Goal: Task Accomplishment & Management: Complete application form

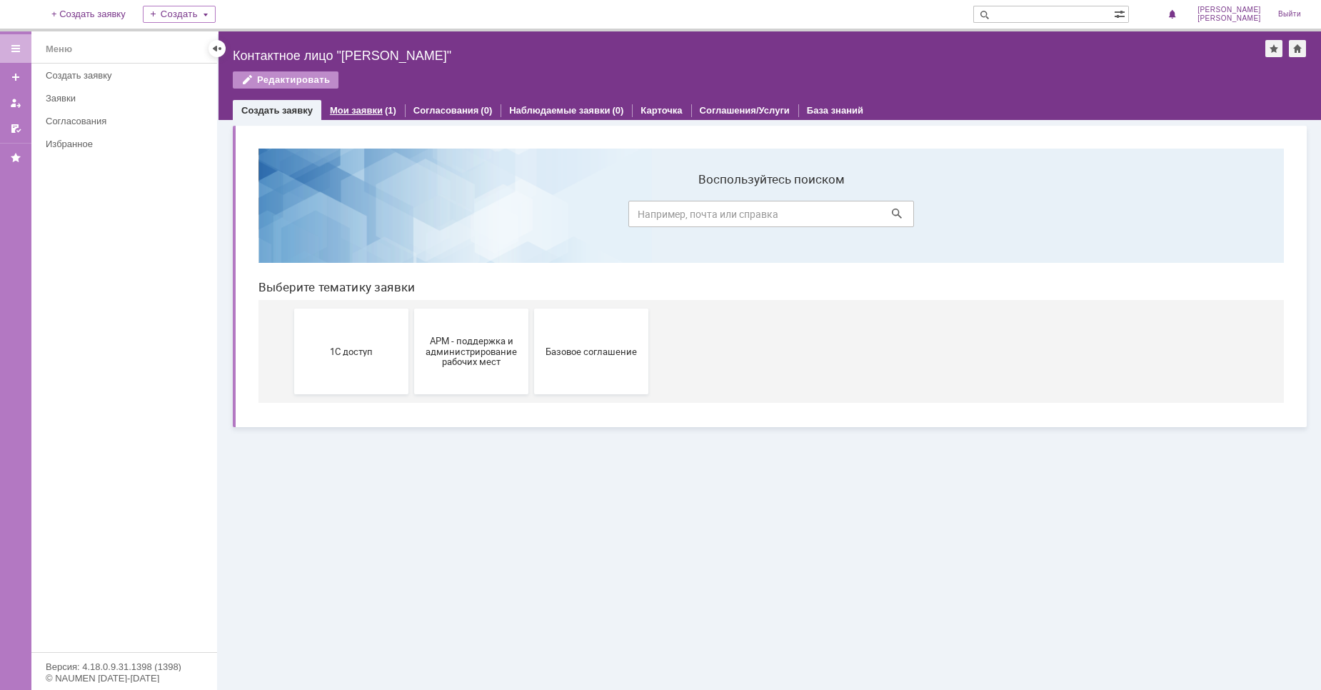
click at [352, 112] on link "Мои заявки" at bounding box center [356, 110] width 53 height 11
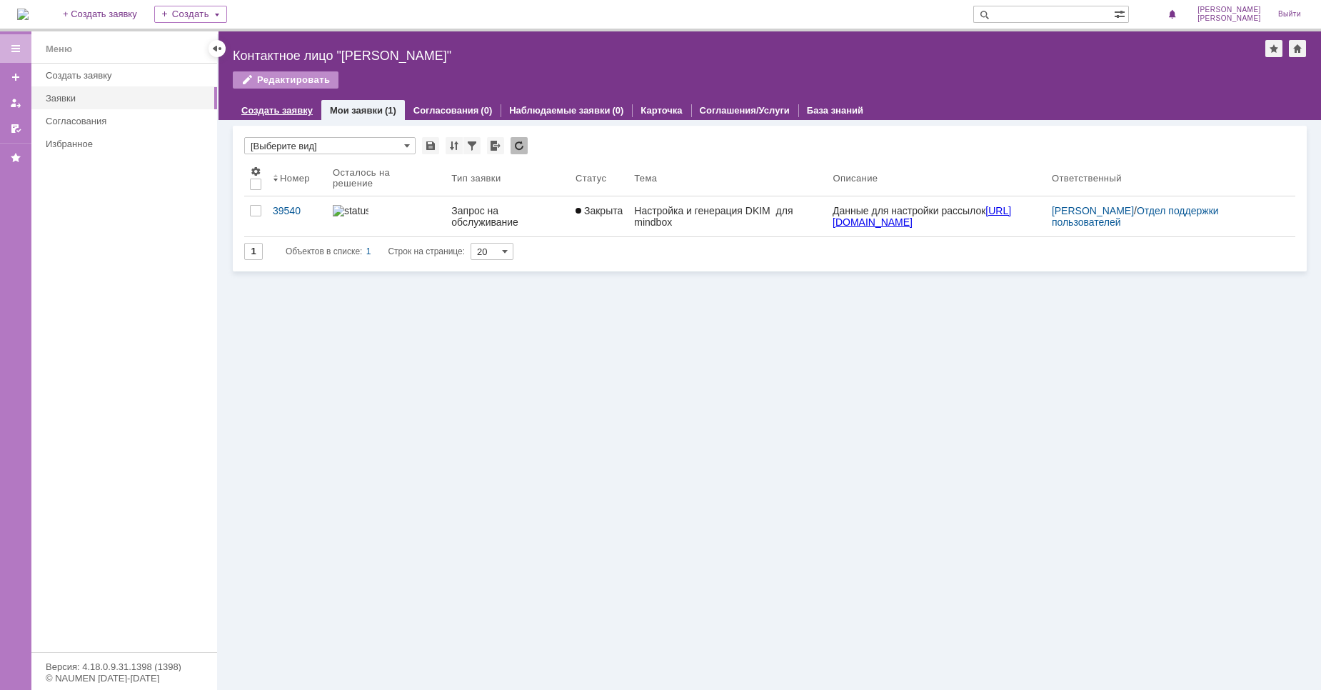
click at [281, 106] on link "Создать заявку" at bounding box center [276, 110] width 71 height 11
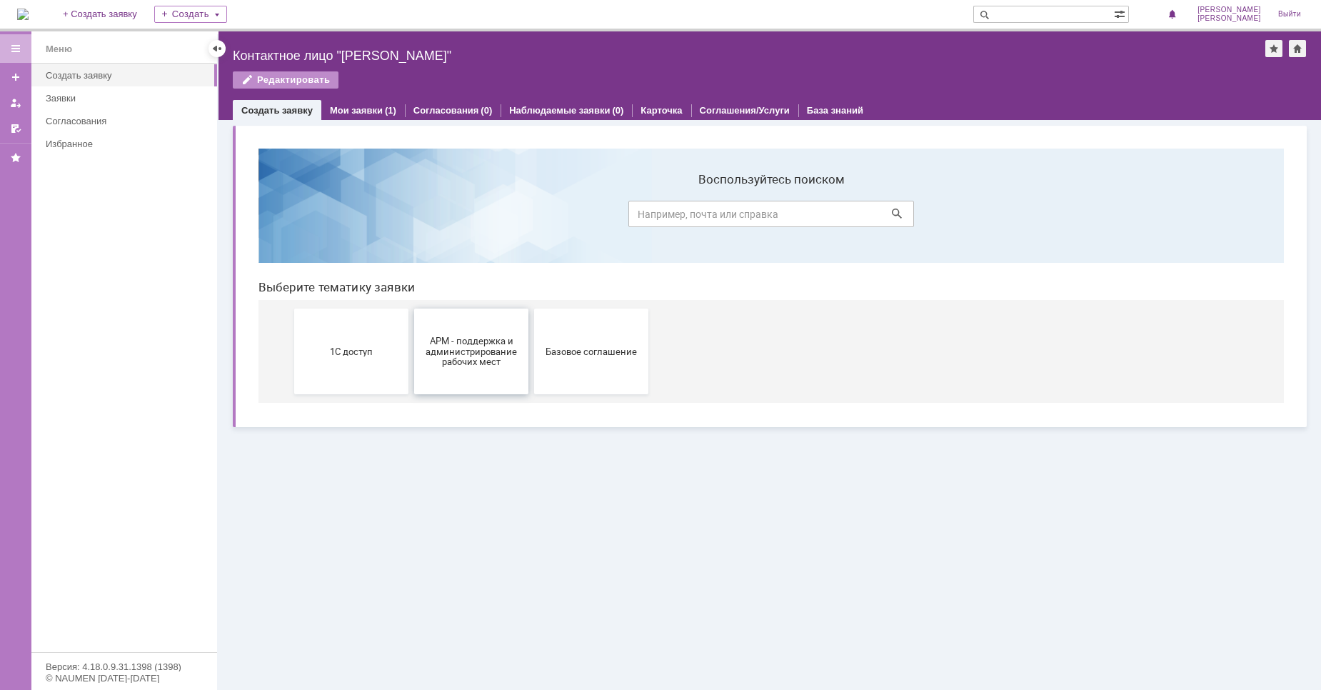
click at [501, 351] on span "АРМ - поддержка и администрирование рабочих мест" at bounding box center [471, 351] width 106 height 32
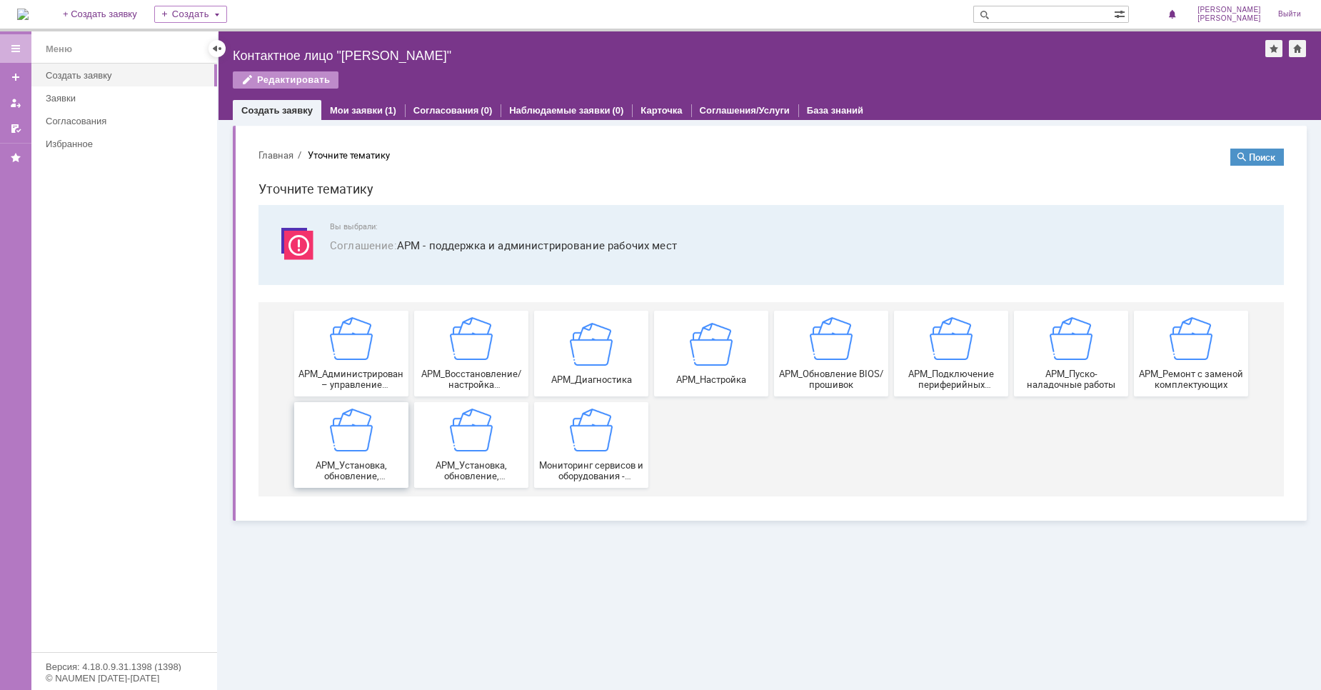
drag, startPoint x: 349, startPoint y: 433, endPoint x: 595, endPoint y: 570, distance: 281.9
click at [349, 433] on img at bounding box center [351, 429] width 43 height 43
click at [486, 445] on img at bounding box center [471, 429] width 43 height 43
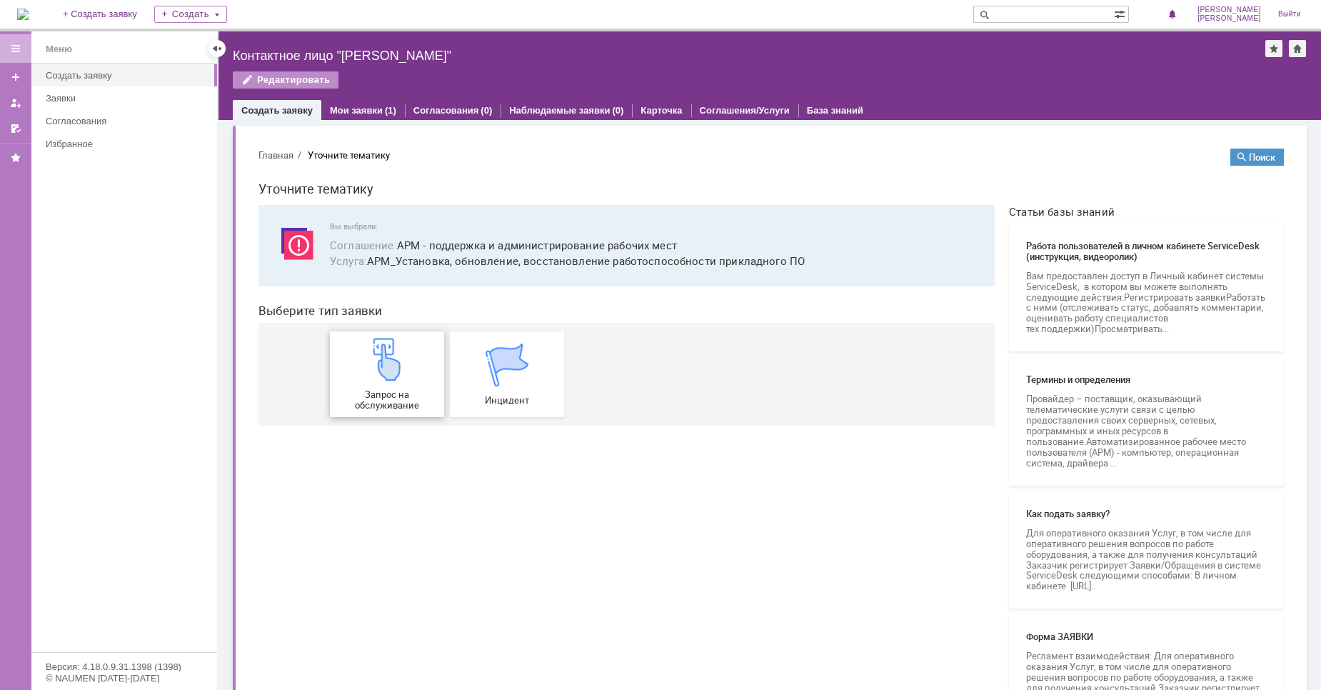
click at [368, 380] on img at bounding box center [387, 359] width 43 height 43
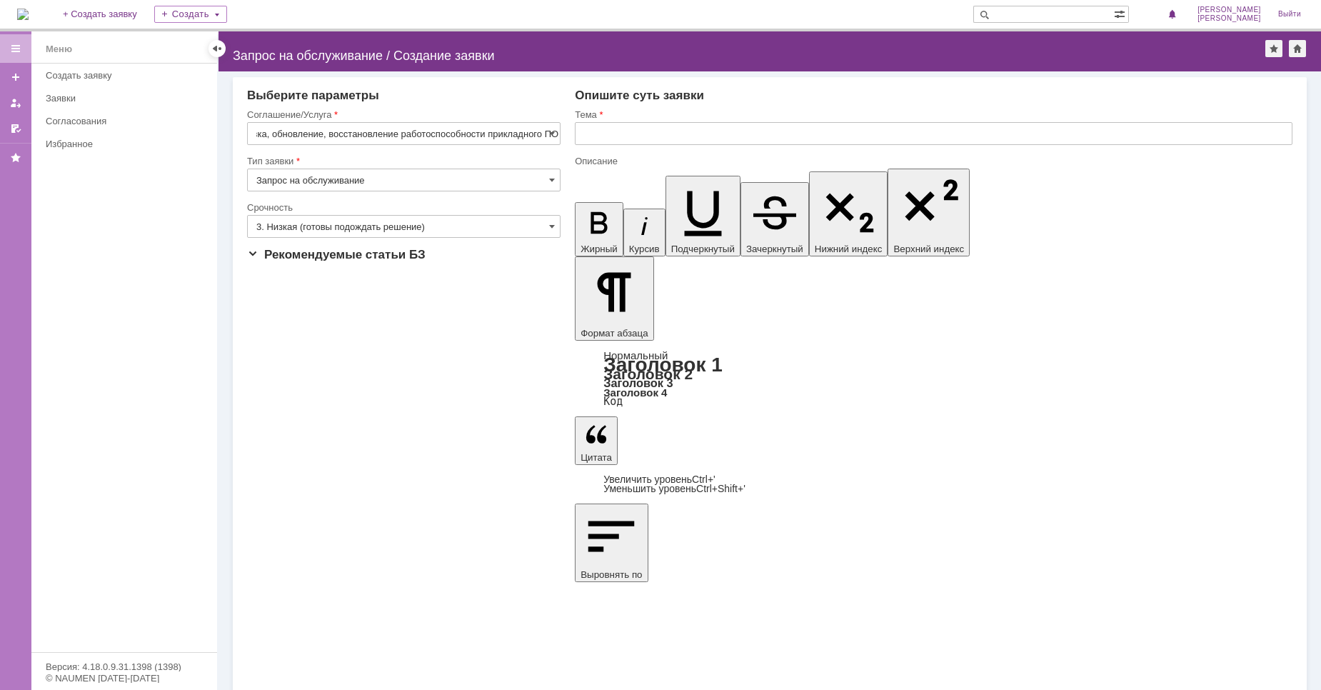
click at [430, 213] on div "Срочность" at bounding box center [403, 208] width 313 height 14
click at [411, 218] on input "3. Низкая (готовы подождать решение)" at bounding box center [403, 226] width 313 height 23
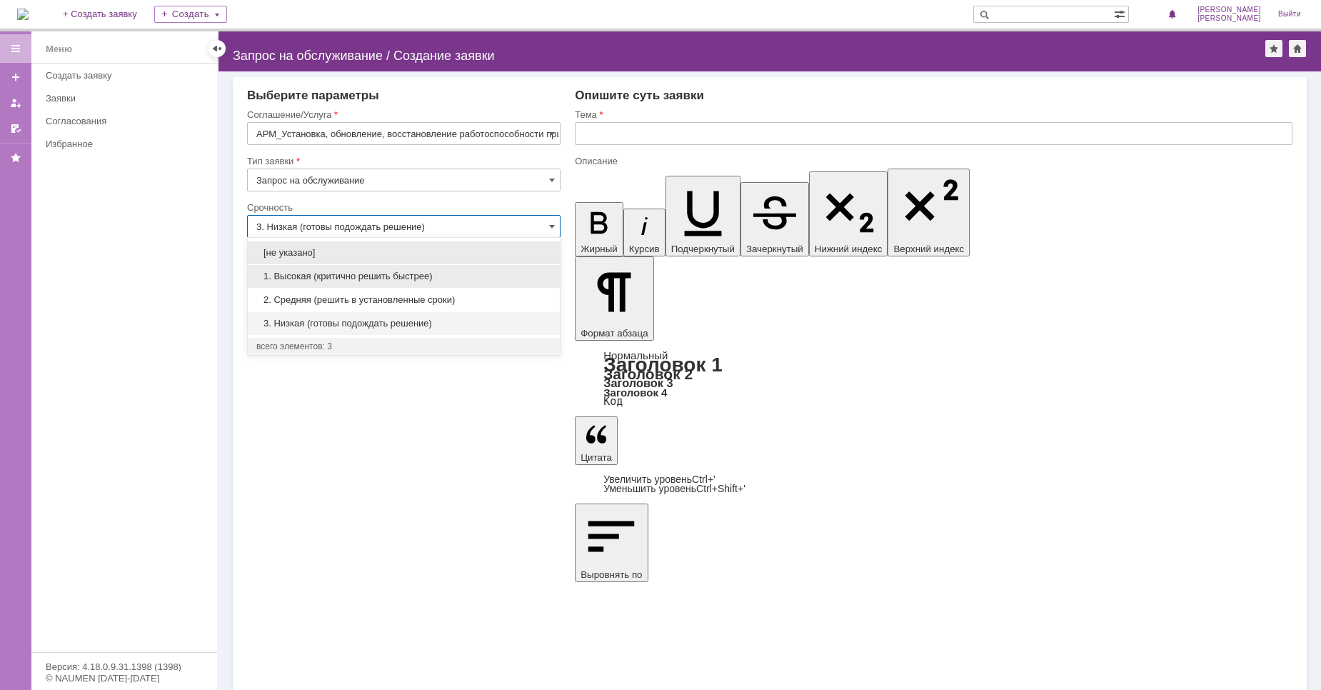
click at [383, 273] on span "1. Высокая (критично решить быстрее)" at bounding box center [403, 276] width 295 height 11
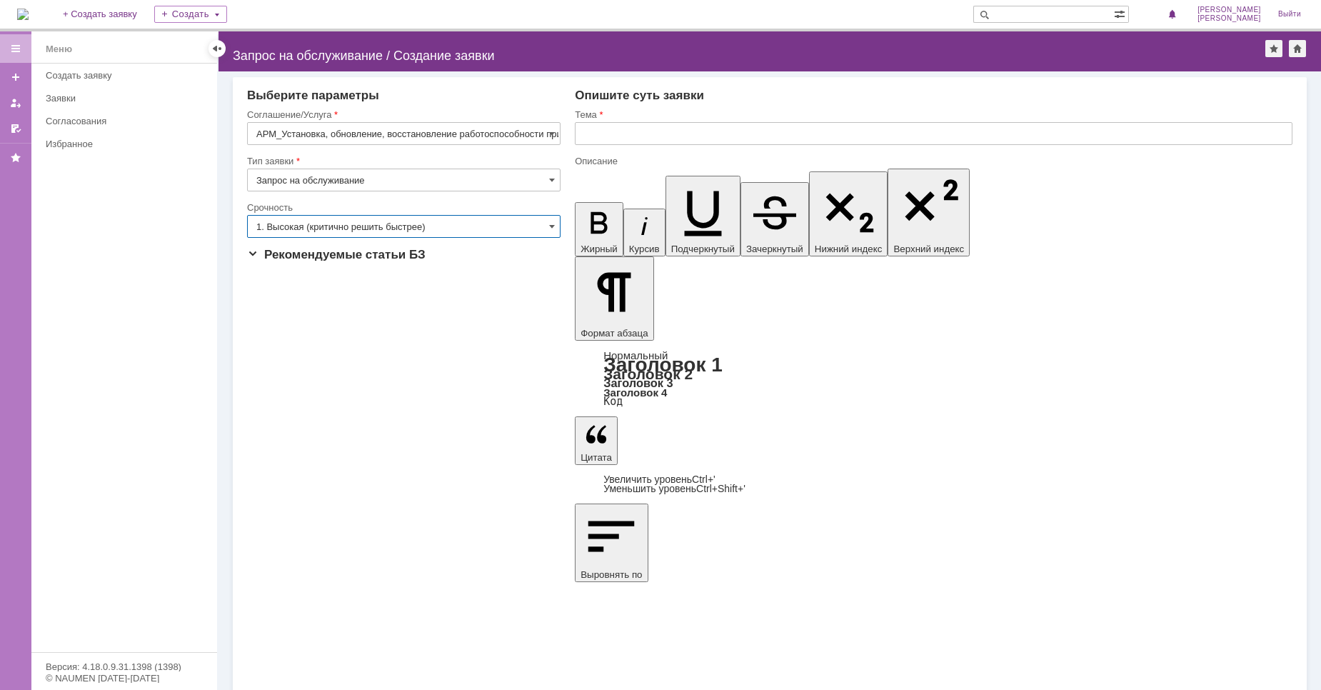
type input "1. Высокая (критично решить быстрее)"
click at [626, 140] on input "text" at bounding box center [934, 133] width 718 height 23
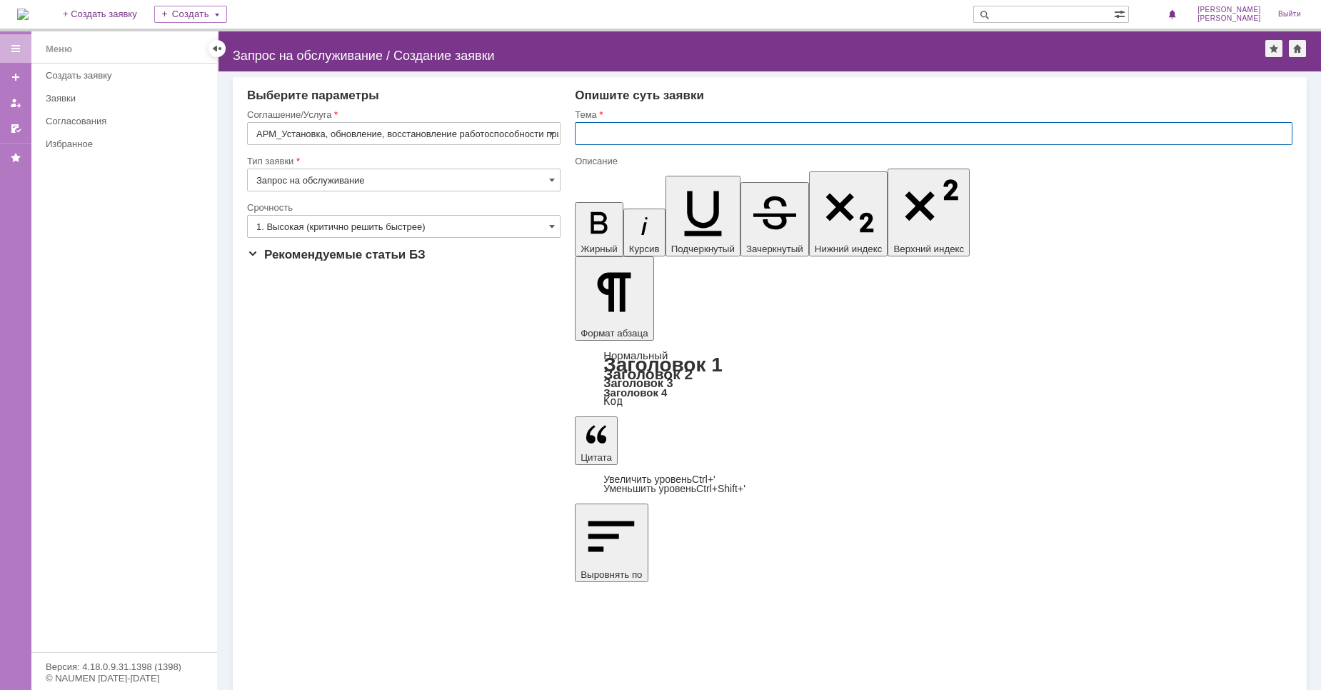
click at [639, 136] on input "text" at bounding box center [934, 133] width 718 height 23
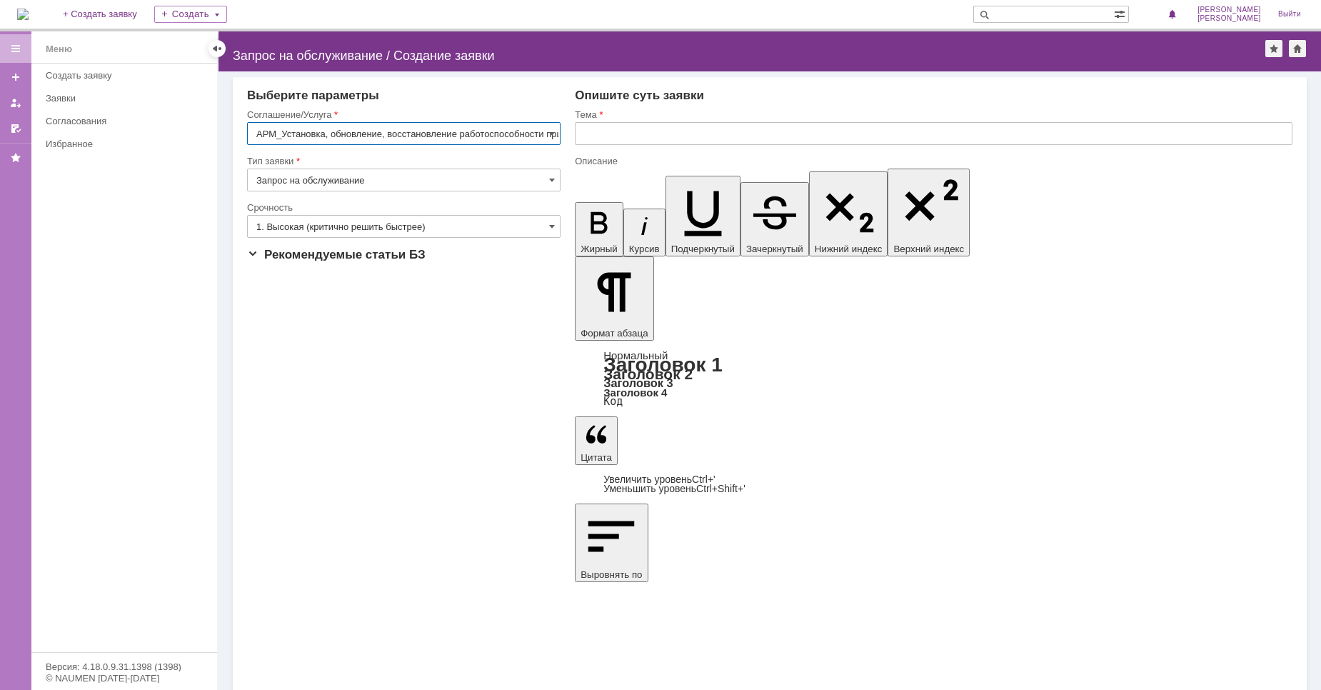
click at [496, 144] on input "АРМ_Установка, обновление, восстановление работоспособности прикладного ПО" at bounding box center [403, 133] width 313 height 23
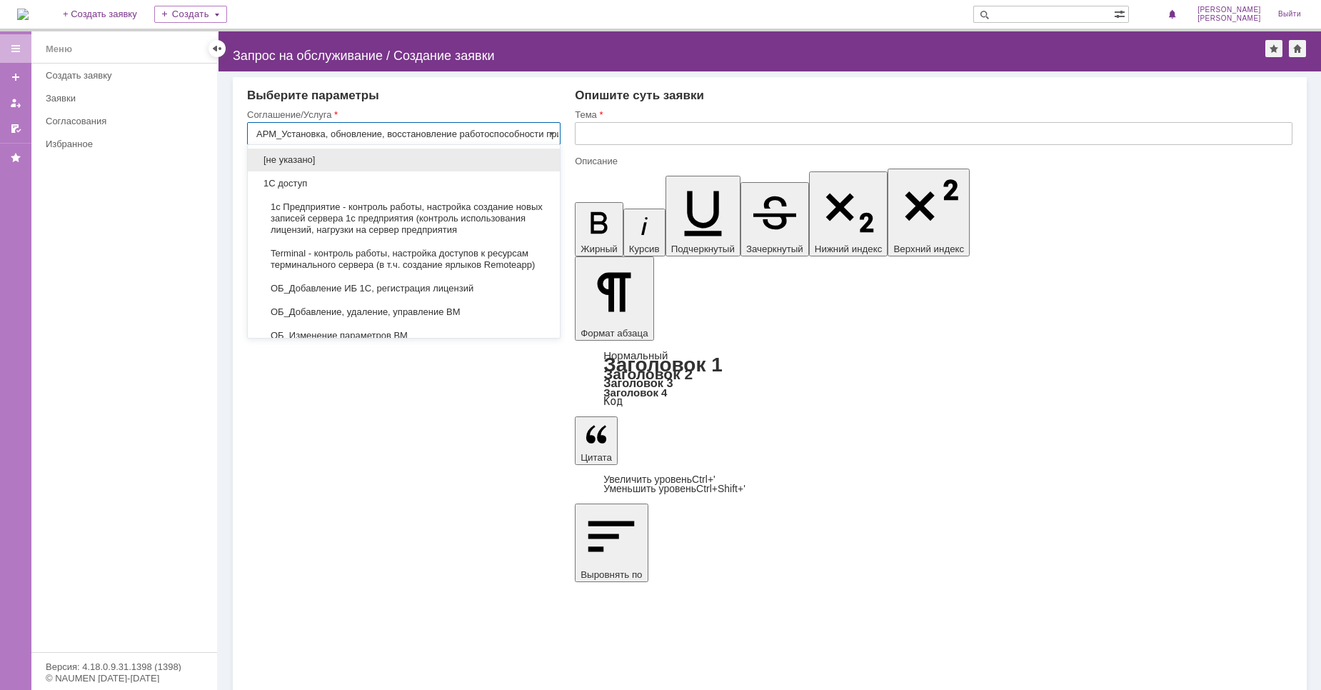
click at [493, 132] on input "АРМ_Установка, обновление, восстановление работоспособности прикладного ПО" at bounding box center [403, 133] width 313 height 23
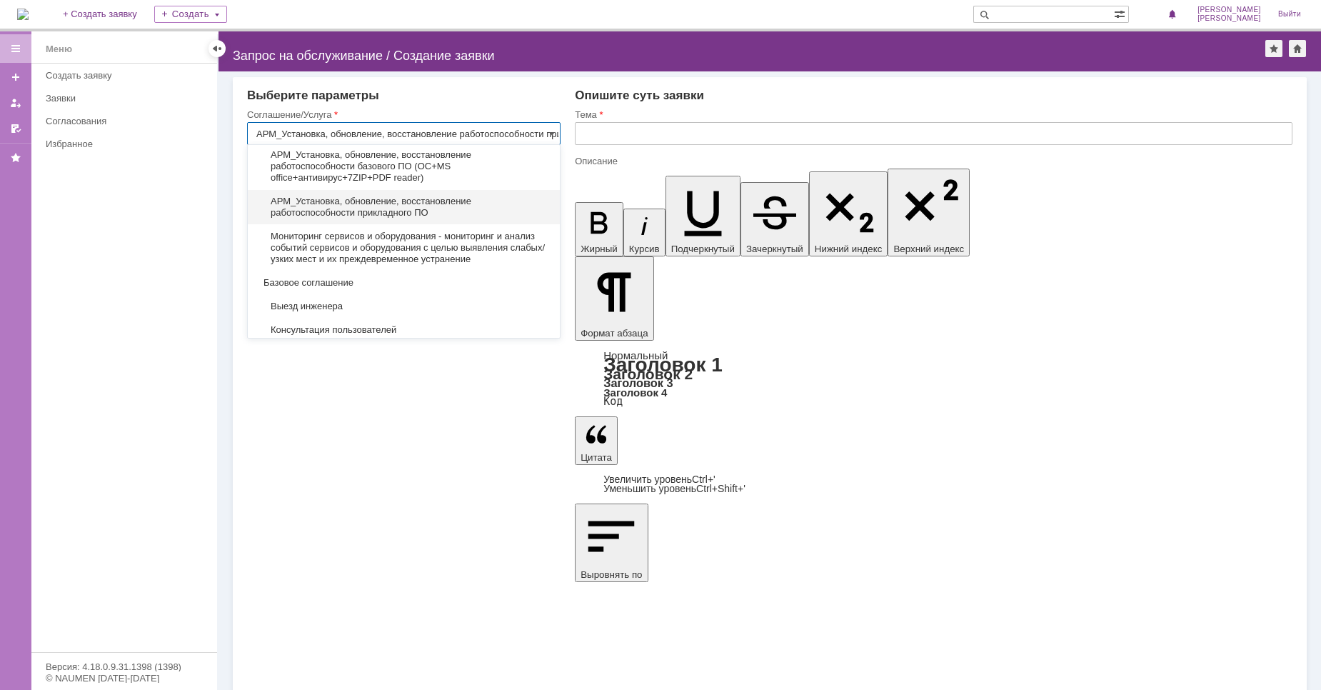
click at [503, 103] on div "Выберите параметры Соглашение/Услуга АРМ_Установка, обновление, восстановление …" at bounding box center [403, 145] width 313 height 113
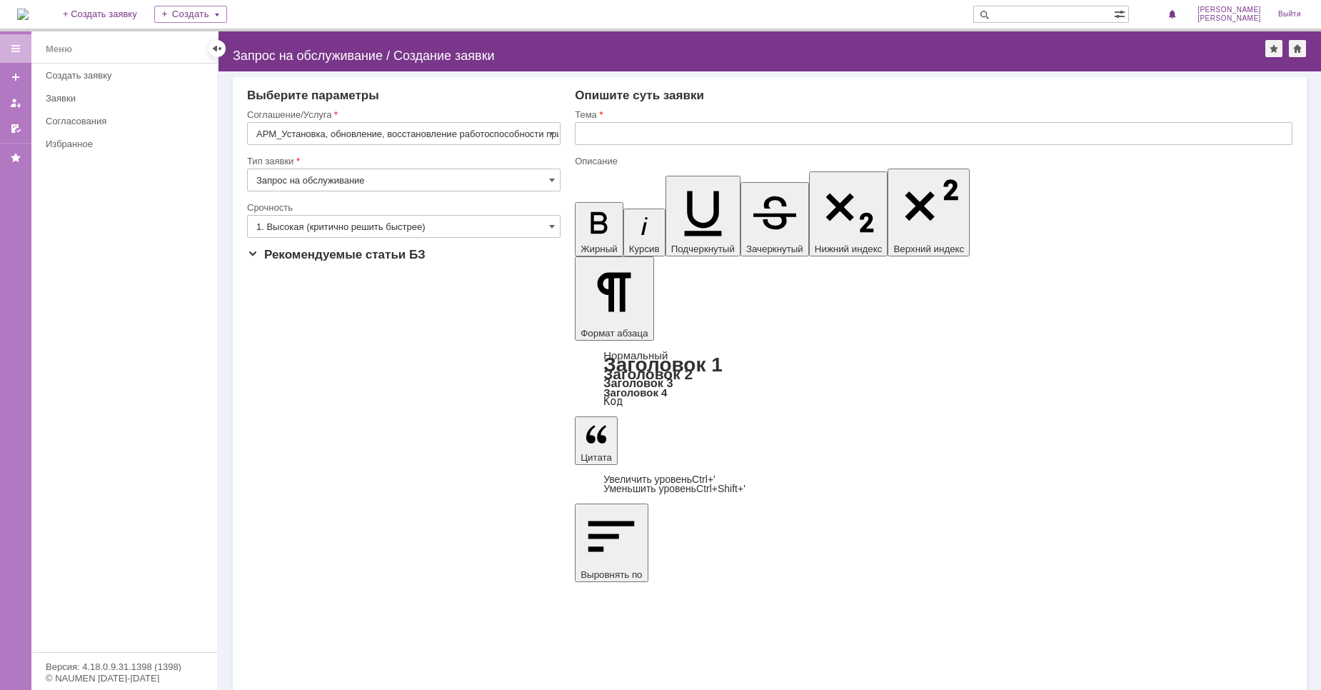
type input "АРМ_Установка, обновление, восстановление работоспособности прикладного ПО"
click at [648, 131] on input "text" at bounding box center [934, 133] width 718 height 23
type input "З"
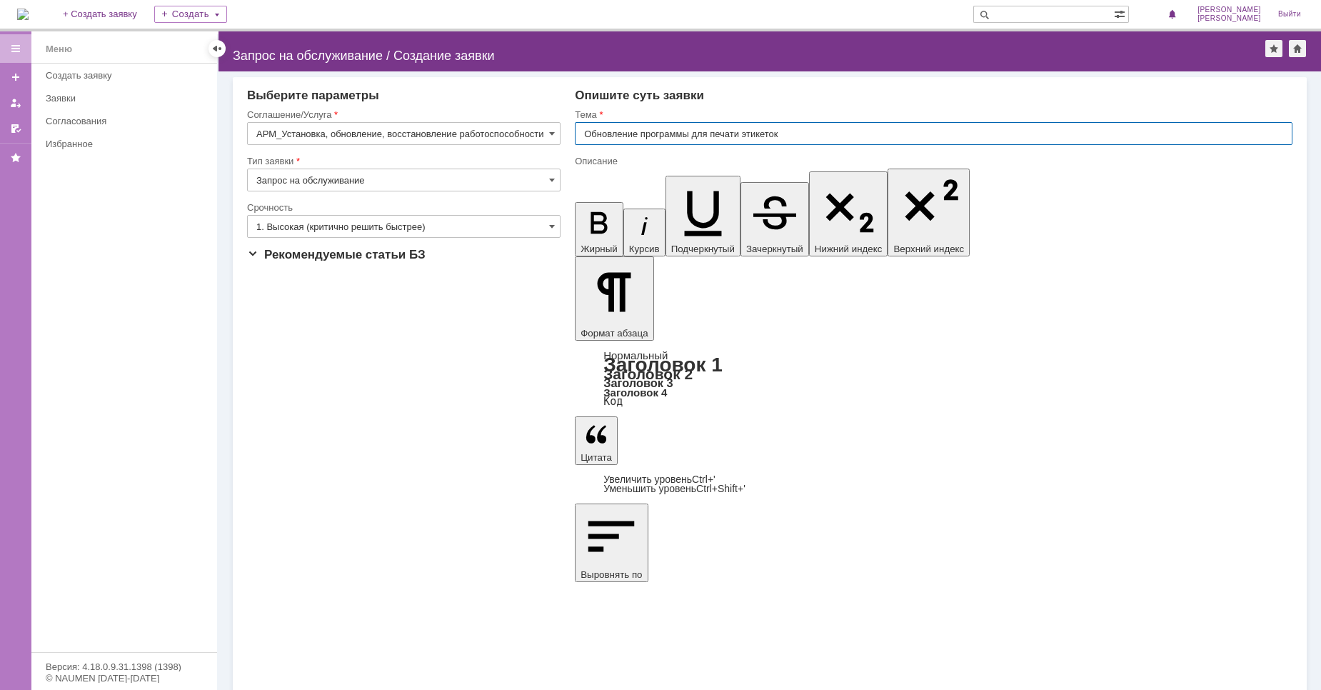
click at [807, 136] on input "Обновление программы для печати этикеток" at bounding box center [934, 133] width 718 height 23
click at [808, 133] on input "Обновление программы для печати этикеток" at bounding box center [934, 133] width 718 height 23
click at [833, 139] on input "Обновление программы для печати этикеток" at bounding box center [934, 133] width 718 height 23
drag, startPoint x: 950, startPoint y: 131, endPoint x: 785, endPoint y: 133, distance: 164.2
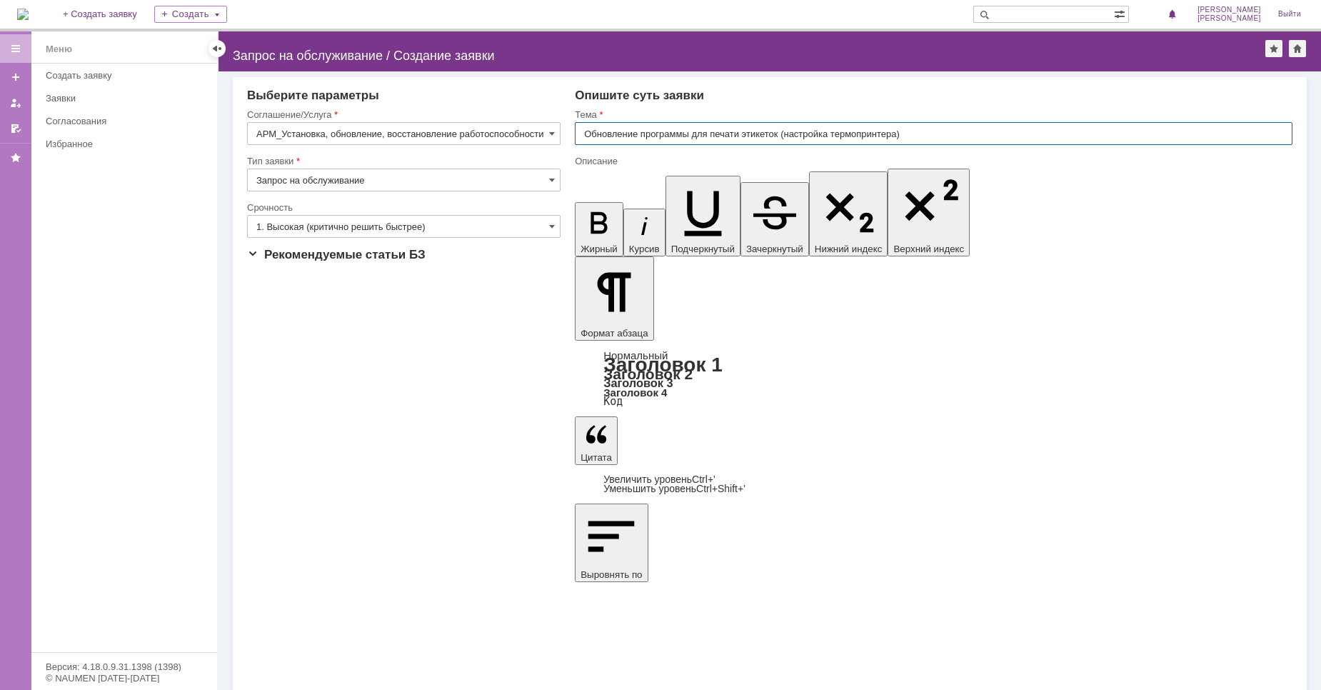
click at [785, 133] on input "Обновление программы для печати этикеток (настройка термопринтера)" at bounding box center [934, 133] width 718 height 23
type input "Обновление программы для печати этикеток"
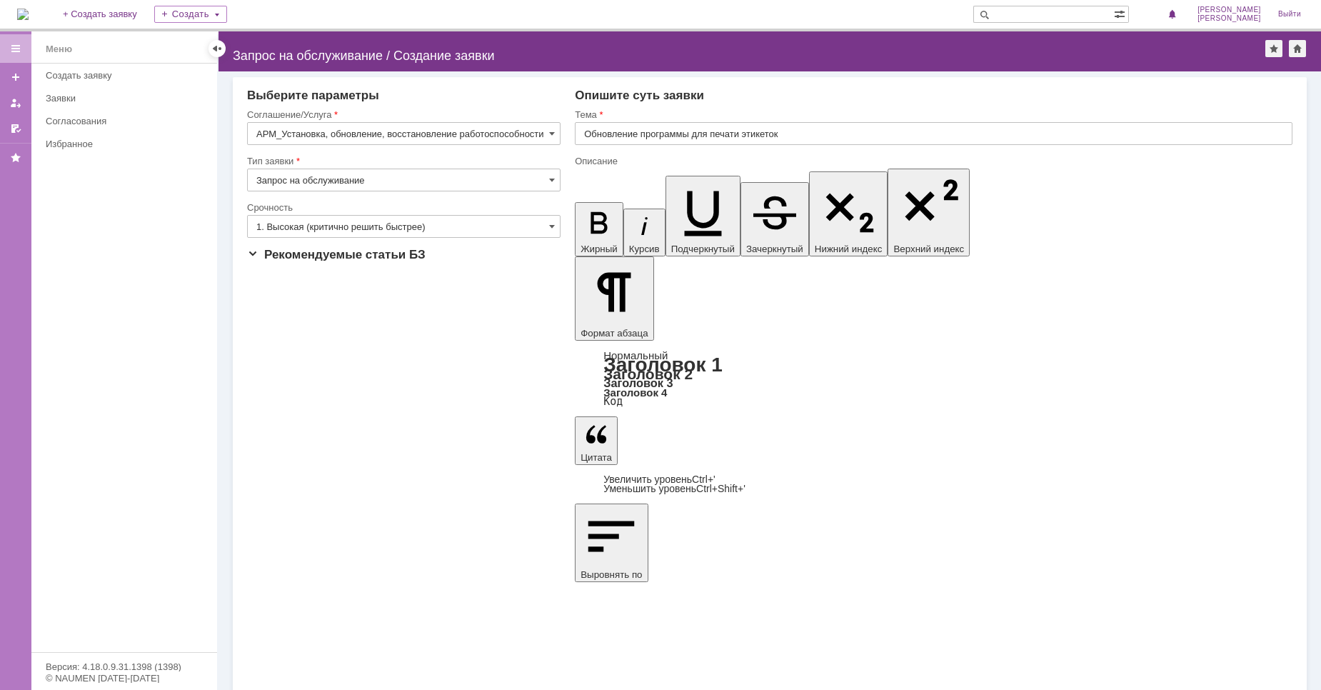
drag, startPoint x: 712, startPoint y: 4365, endPoint x: 1131, endPoint y: 4557, distance: 461.0
copy div "---------------------------------"
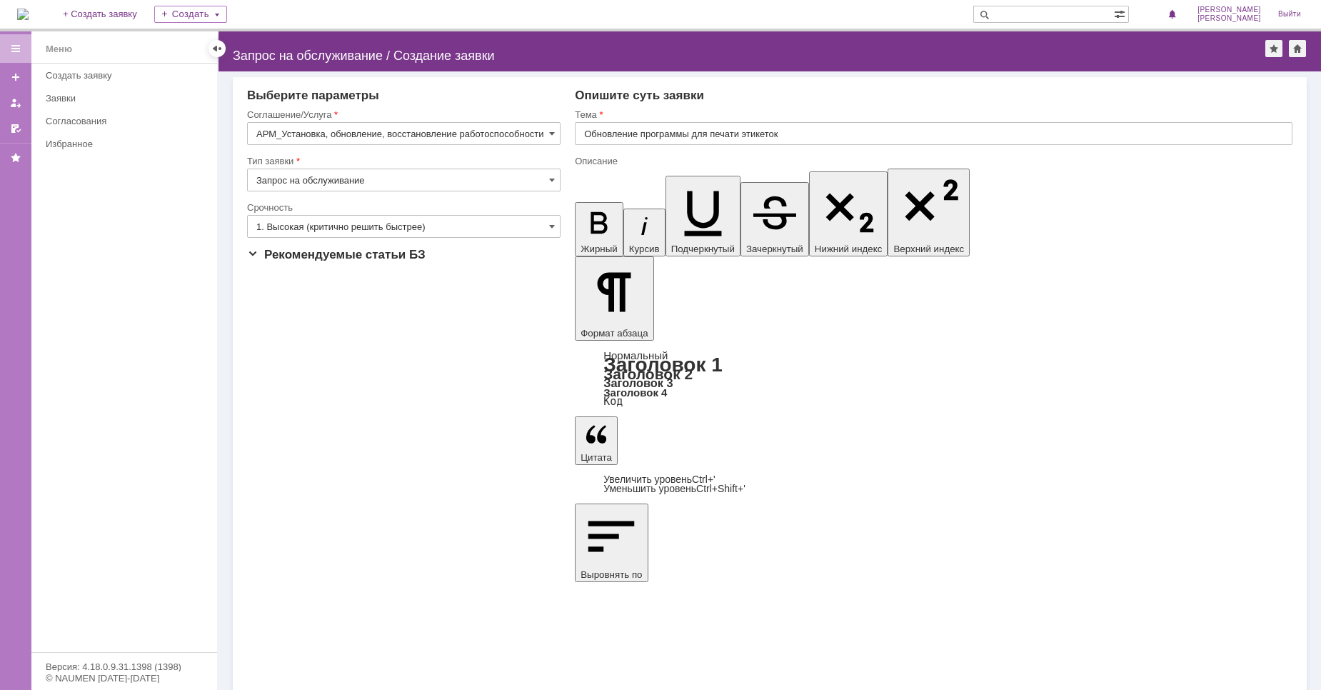
drag, startPoint x: 727, startPoint y: 4413, endPoint x: 573, endPoint y: 4413, distance: 153.5
copy span "---------------------------------"
drag, startPoint x: 1281, startPoint y: 4423, endPoint x: 1847, endPoint y: 4640, distance: 606.1
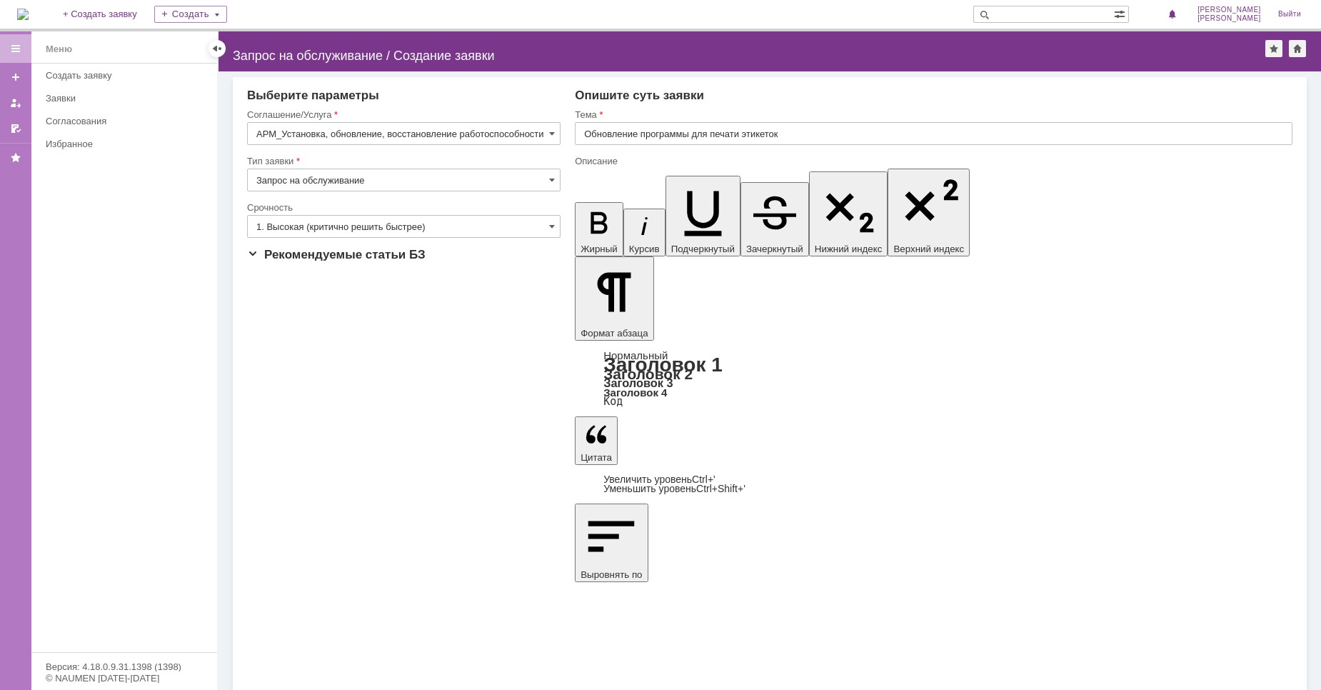
drag, startPoint x: 705, startPoint y: 4435, endPoint x: 560, endPoint y: 4433, distance: 144.2
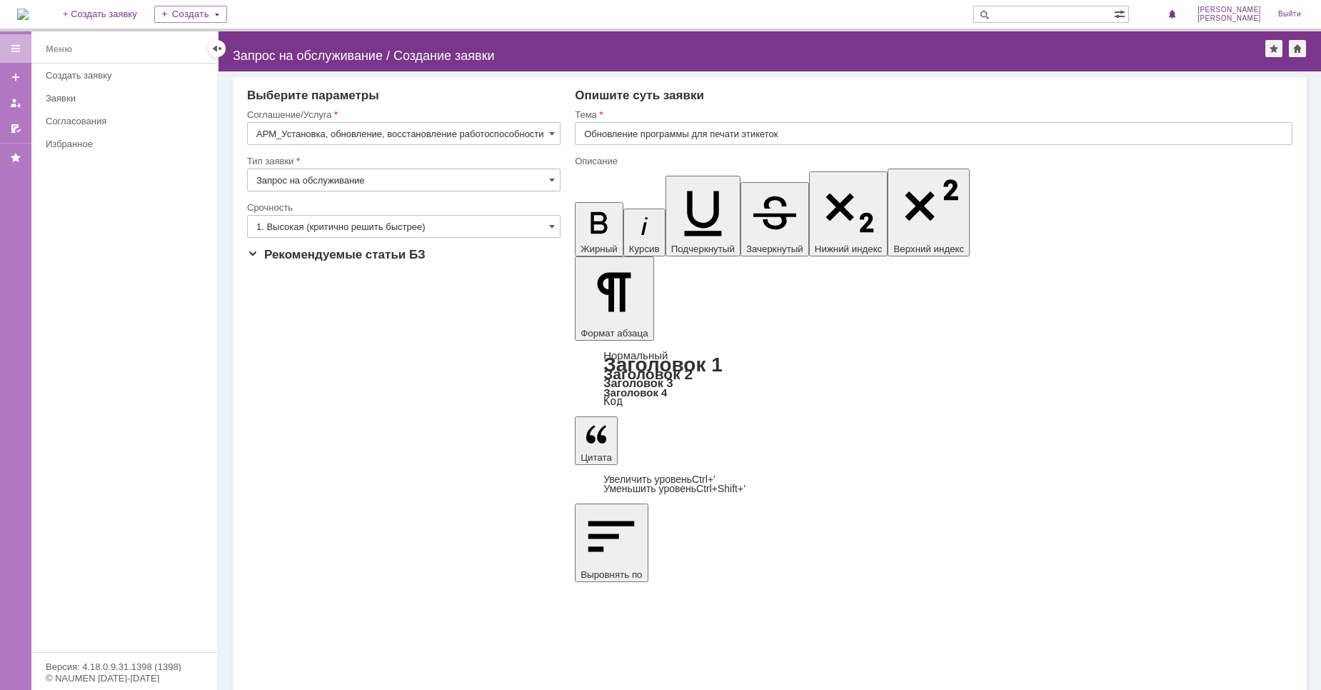
copy span "​ ---------------------------------"
drag, startPoint x: 580, startPoint y: 4473, endPoint x: 563, endPoint y: 4473, distance: 17.1
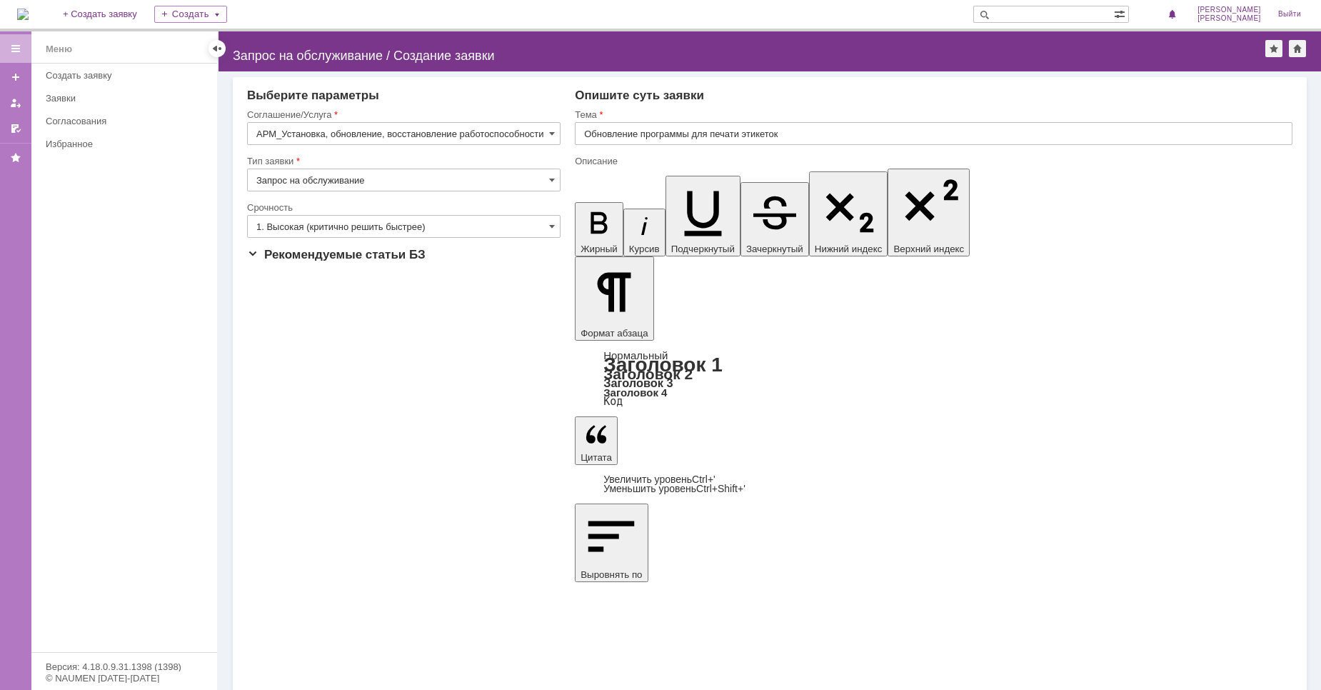
drag, startPoint x: 720, startPoint y: 4477, endPoint x: 528, endPoint y: 4477, distance: 191.4
copy span "​ ---------------------------------"
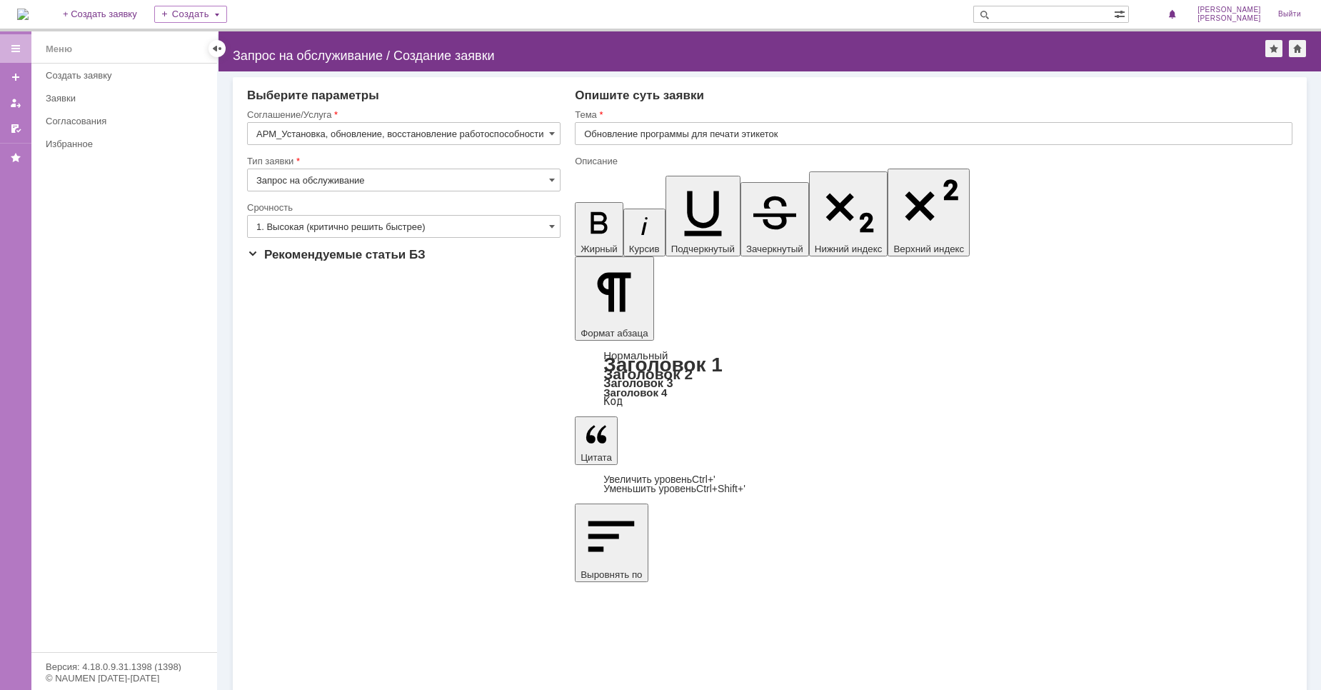
drag, startPoint x: 604, startPoint y: 4513, endPoint x: 1200, endPoint y: 4738, distance: 637.2
click at [799, 134] on input "Обновление программы для печати этикеток" at bounding box center [934, 133] width 718 height 23
click at [794, 140] on div "Тема Обновление программы для печати этикеток" at bounding box center [934, 132] width 718 height 46
click at [800, 123] on input "Обновление программы для печати этикеток" at bounding box center [934, 133] width 718 height 23
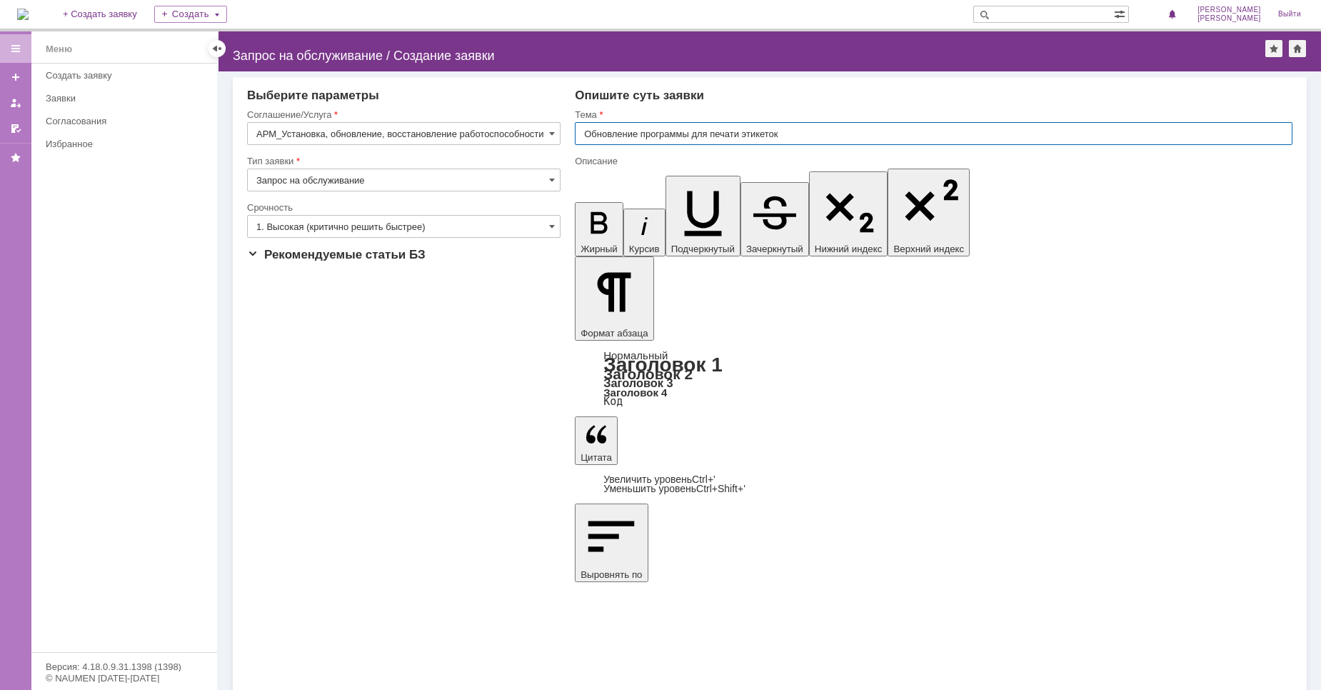
click at [795, 134] on input "Обновление программы для печати этикеток" at bounding box center [934, 133] width 718 height 23
type input "Обновление программы для печати этикеток, настройка термопринтера"
drag, startPoint x: 736, startPoint y: 4507, endPoint x: 683, endPoint y: 4515, distance: 54.2
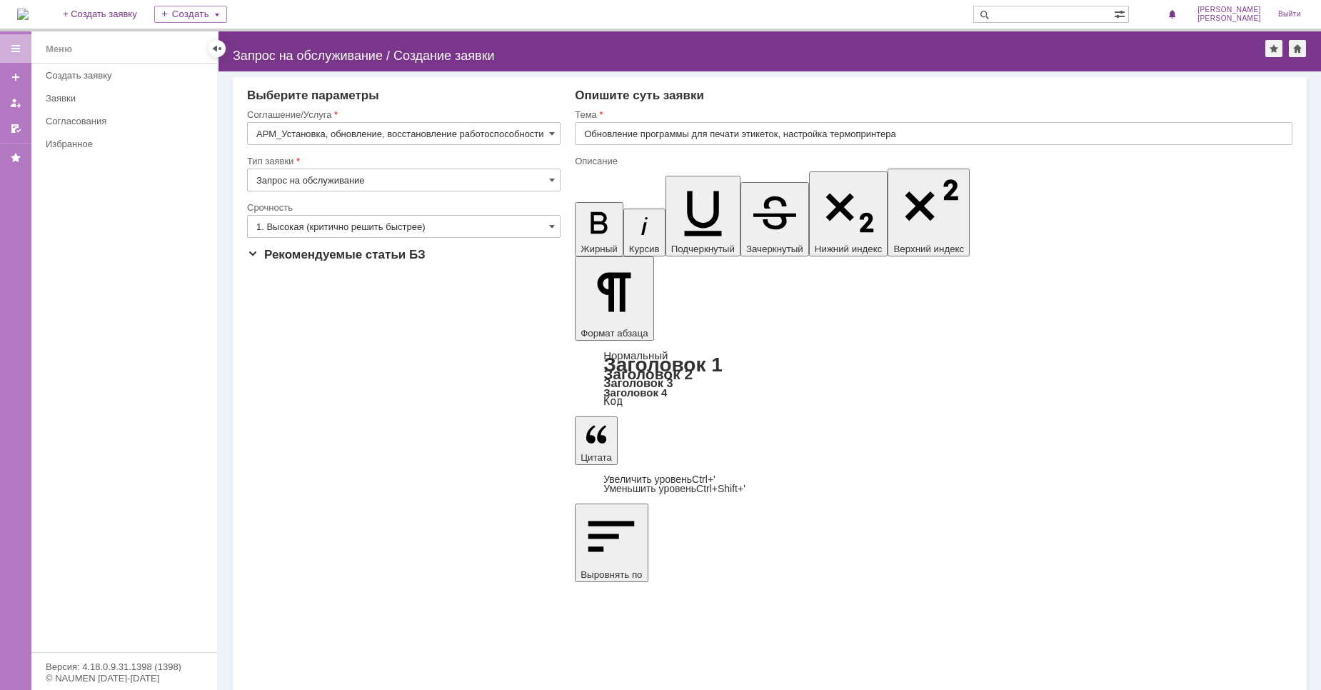
drag, startPoint x: 723, startPoint y: 4513, endPoint x: 577, endPoint y: 4515, distance: 145.7
copy span "​ ​ ---------------------------------"
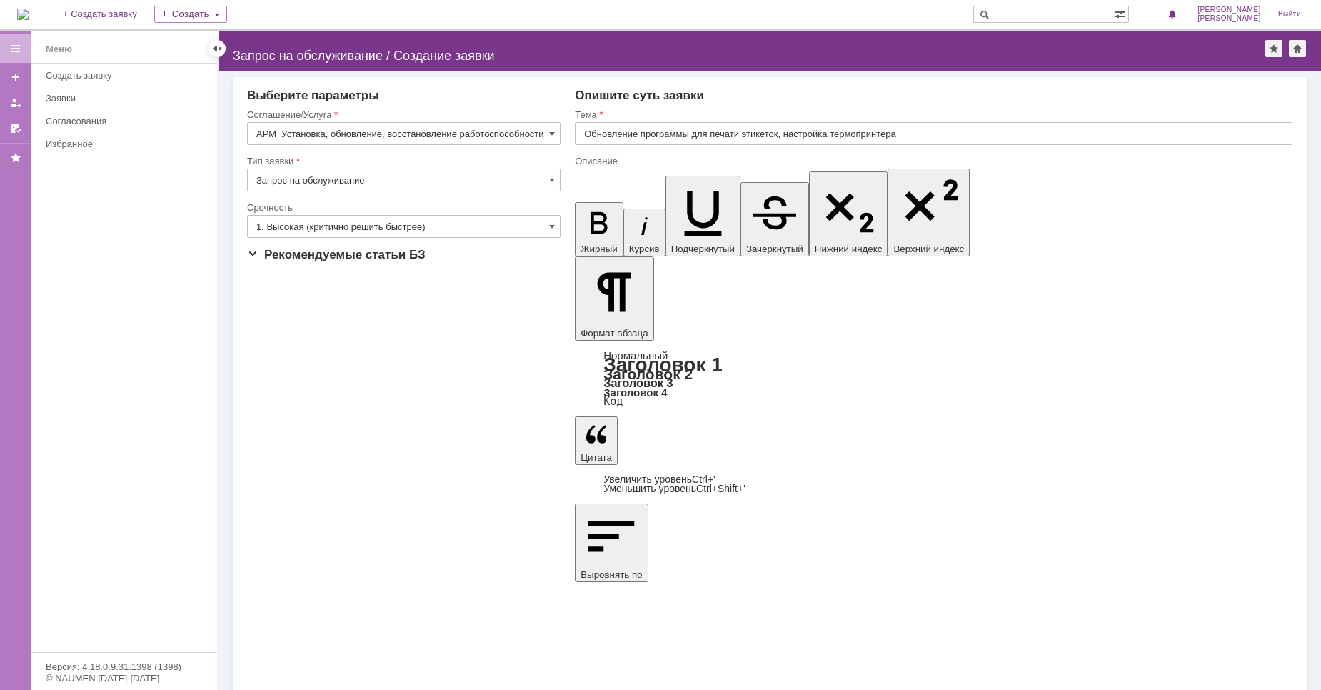
drag, startPoint x: 683, startPoint y: 4347, endPoint x: 539, endPoint y: 4345, distance: 143.5
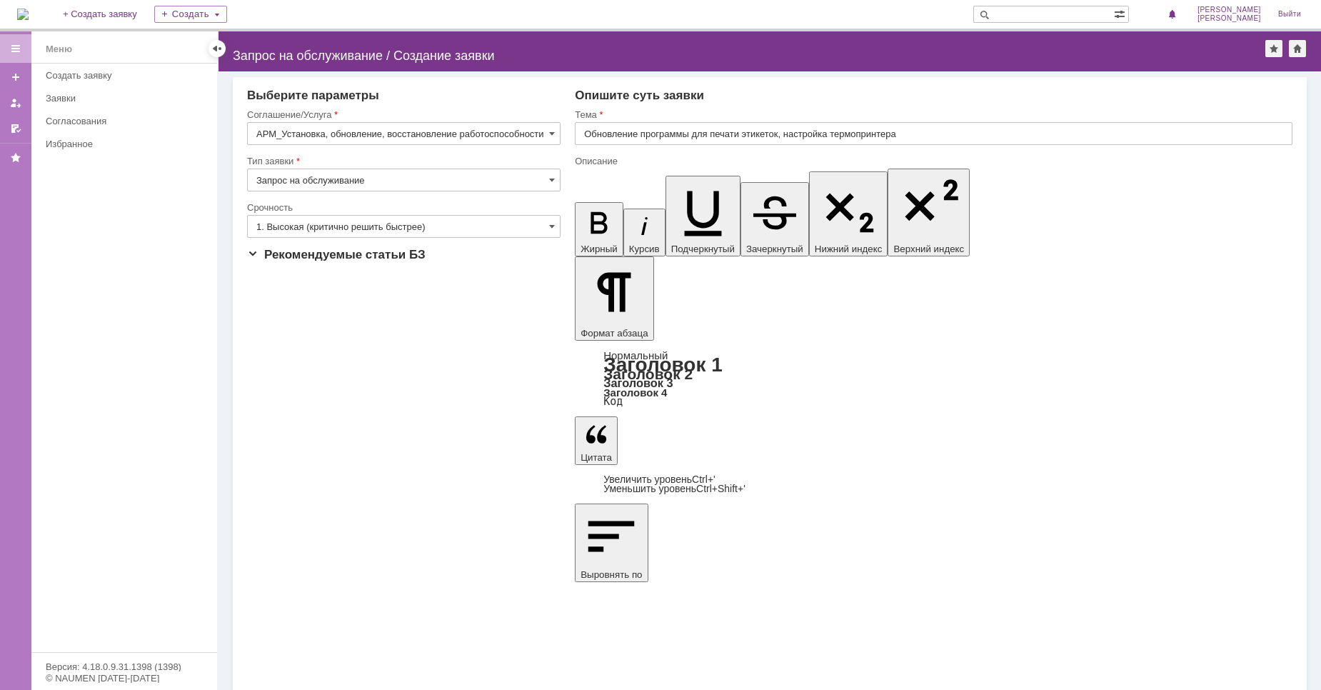
drag, startPoint x: 967, startPoint y: 132, endPoint x: 647, endPoint y: 140, distance: 320.7
drag, startPoint x: 690, startPoint y: 131, endPoint x: 407, endPoint y: 389, distance: 383.1
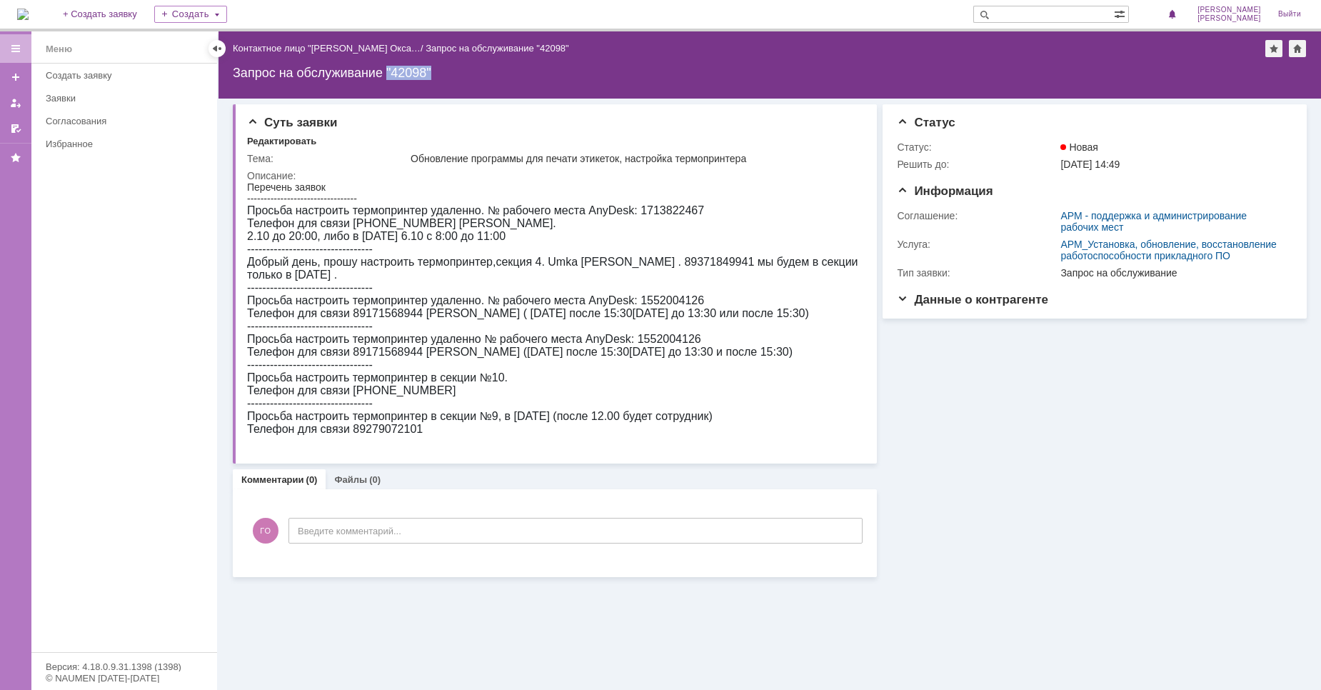
drag, startPoint x: 443, startPoint y: 69, endPoint x: 389, endPoint y: 69, distance: 54.3
click at [389, 69] on div "Запрос на обслуживание "42098"" at bounding box center [770, 73] width 1074 height 14
click at [932, 303] on span "Данные о контрагенте" at bounding box center [972, 300] width 151 height 14
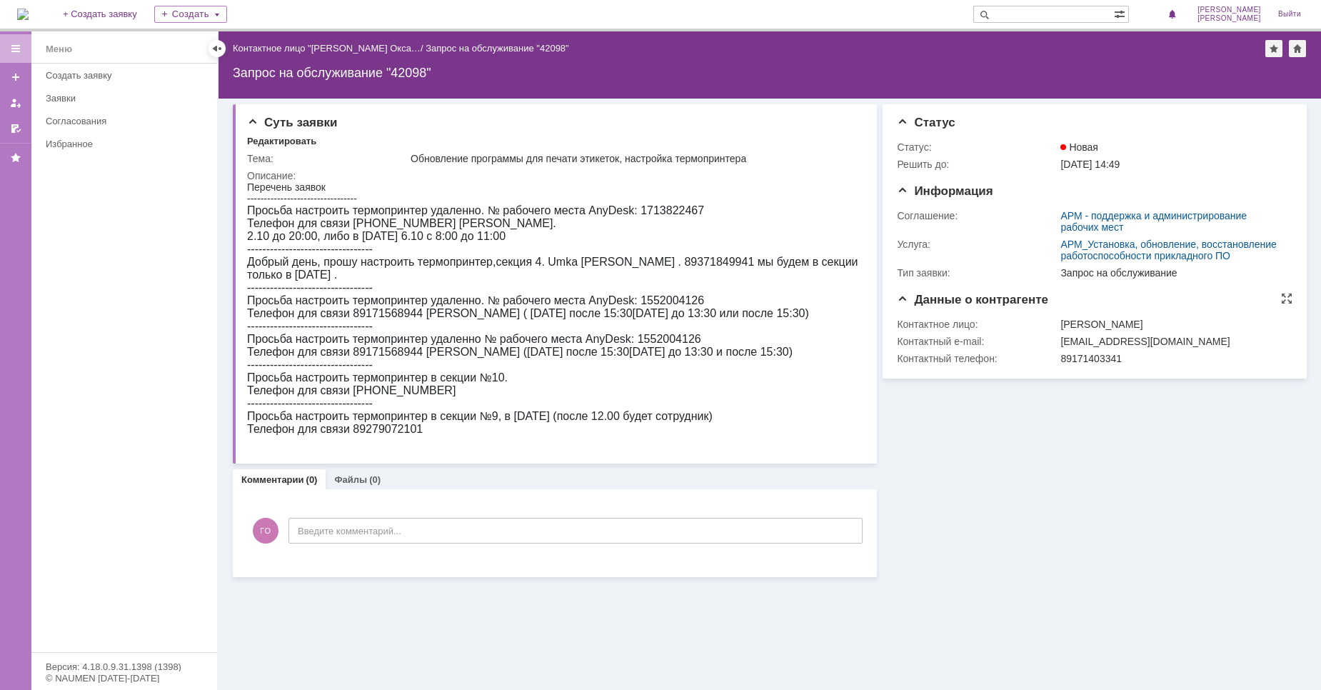
click at [931, 303] on span "Данные о контрагенте" at bounding box center [972, 300] width 151 height 14
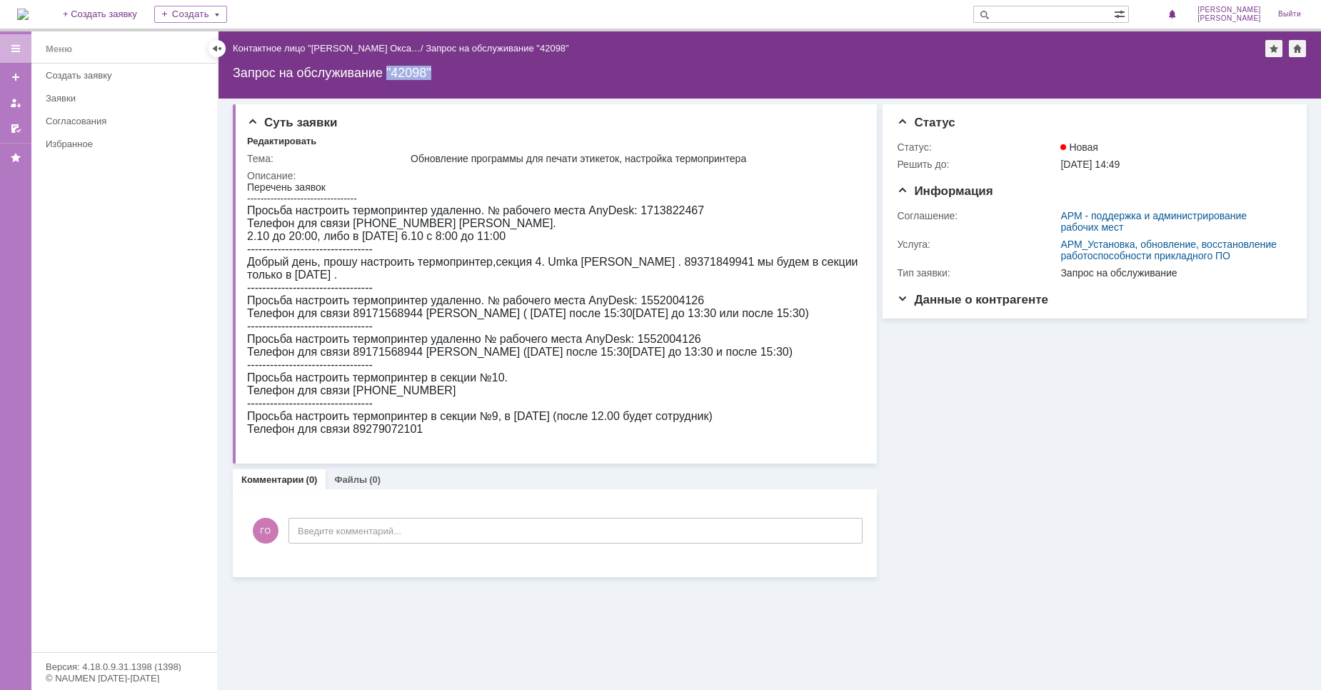
drag, startPoint x: 442, startPoint y: 71, endPoint x: 389, endPoint y: 71, distance: 52.8
click at [389, 71] on div "Запрос на обслуживание "42098"" at bounding box center [770, 73] width 1074 height 14
copy div ""42098""
drag, startPoint x: 578, startPoint y: 160, endPoint x: 411, endPoint y: 160, distance: 167.1
click at [411, 160] on div "Обновление программы для печати этикеток, настройка термопринтера" at bounding box center [634, 158] width 446 height 11
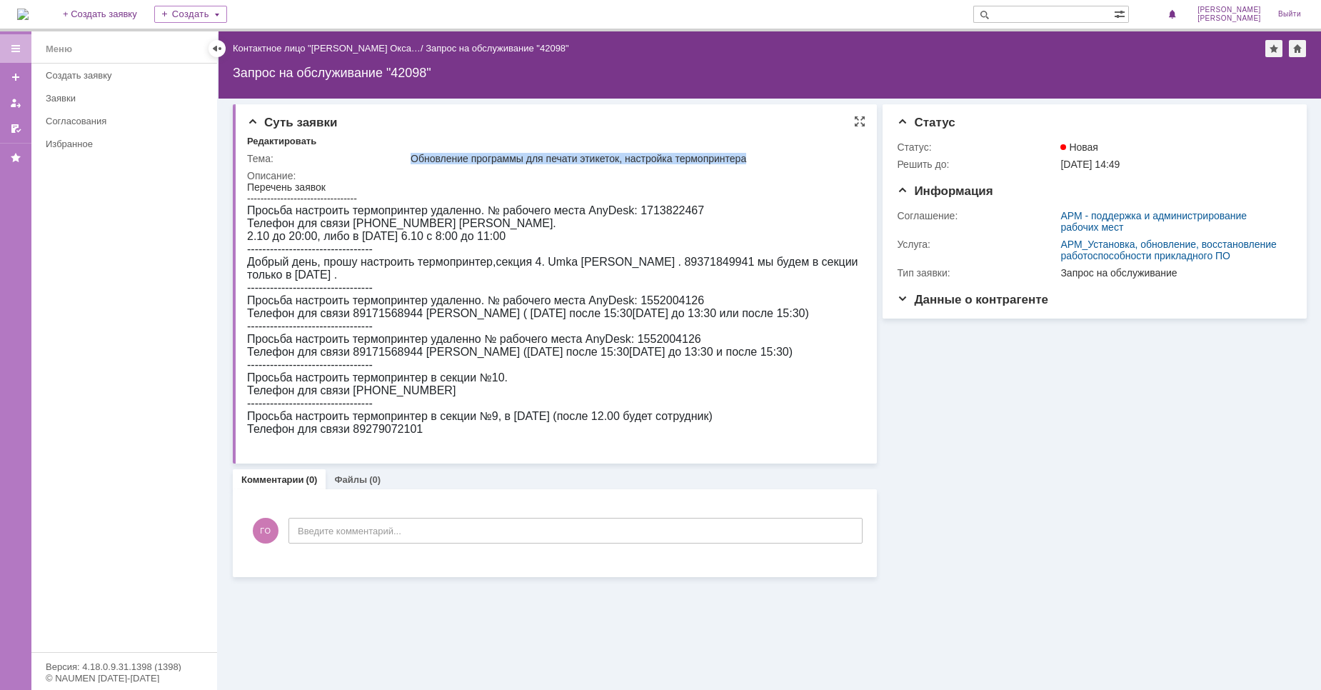
copy div "Обновление программы для печати этикеток, настройка термопринтера"
drag, startPoint x: 383, startPoint y: 69, endPoint x: 229, endPoint y: 71, distance: 154.3
click at [231, 71] on div "Назад | Контактное лицо "[PERSON_NAME] Окса… / Запрос на обслуживание "42098" З…" at bounding box center [769, 64] width 1102 height 67
copy div "Запрос на обслуживание"
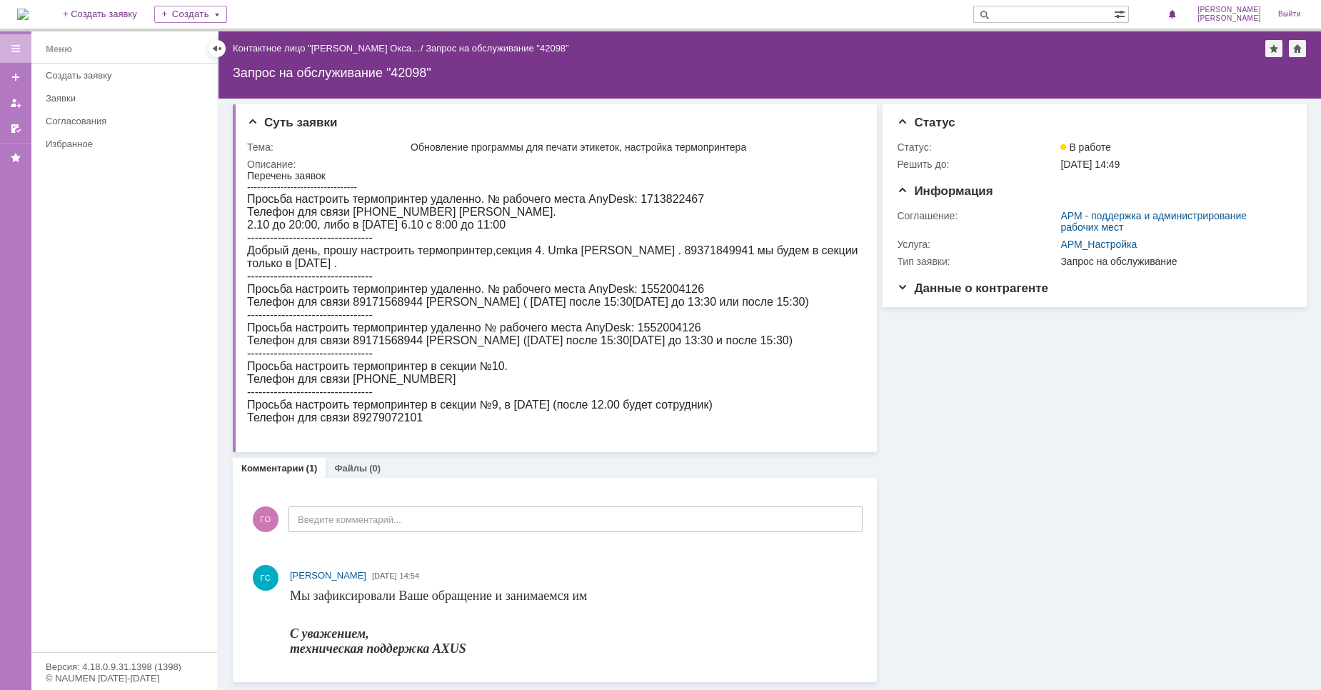
click at [1222, 97] on div at bounding box center [770, 94] width 1074 height 11
